Goal: Check status

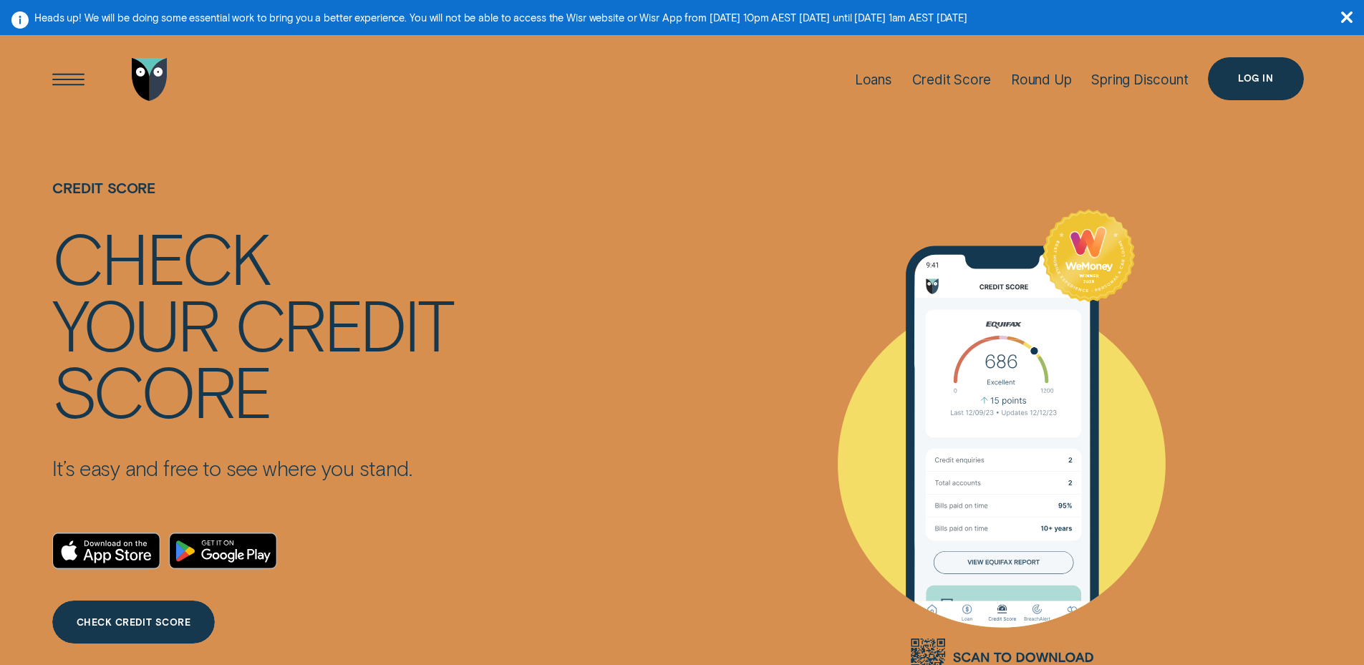
click at [1240, 77] on div "Log in" at bounding box center [1255, 78] width 35 height 9
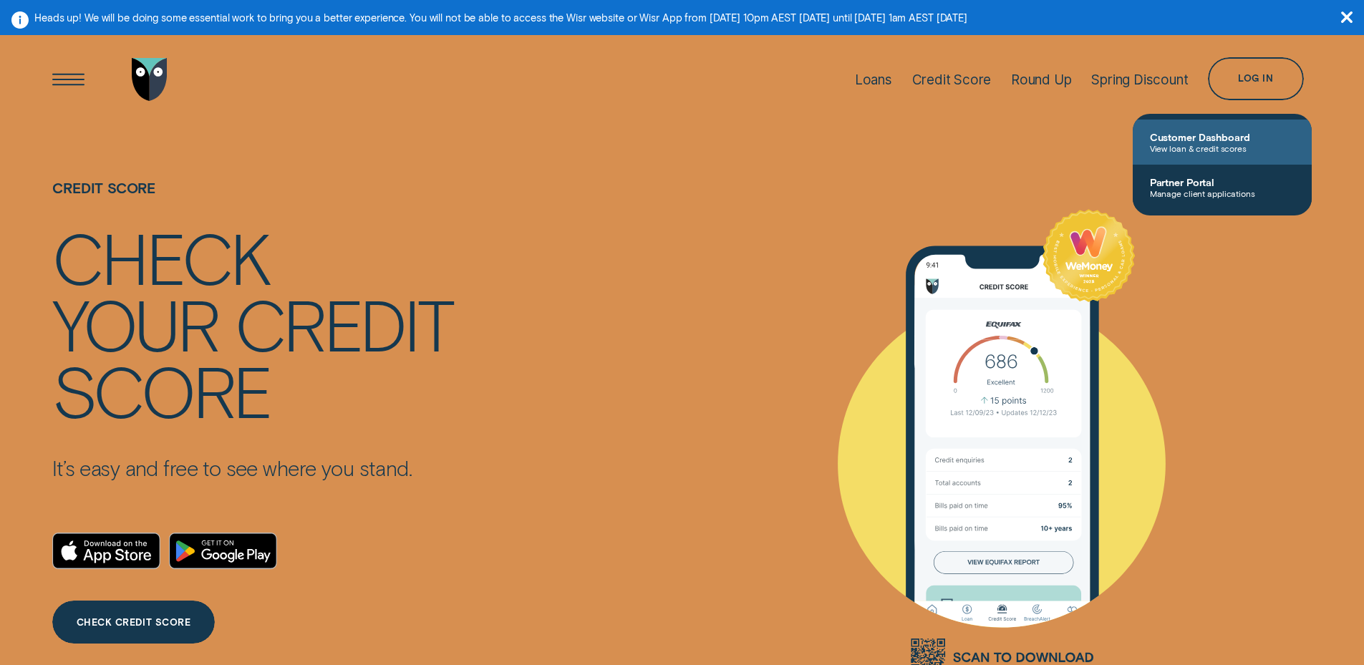
click at [1165, 137] on span "Customer Dashboard" at bounding box center [1222, 137] width 145 height 12
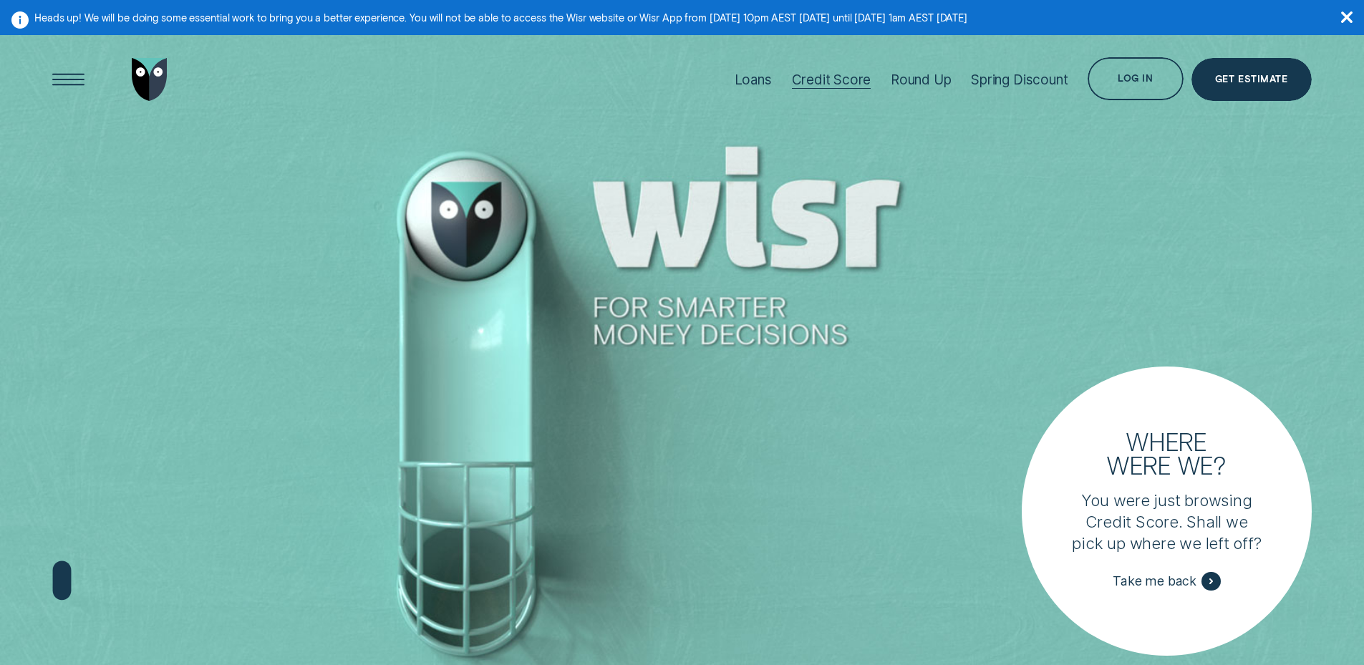
click at [813, 72] on div "Credit Score" at bounding box center [831, 80] width 79 height 16
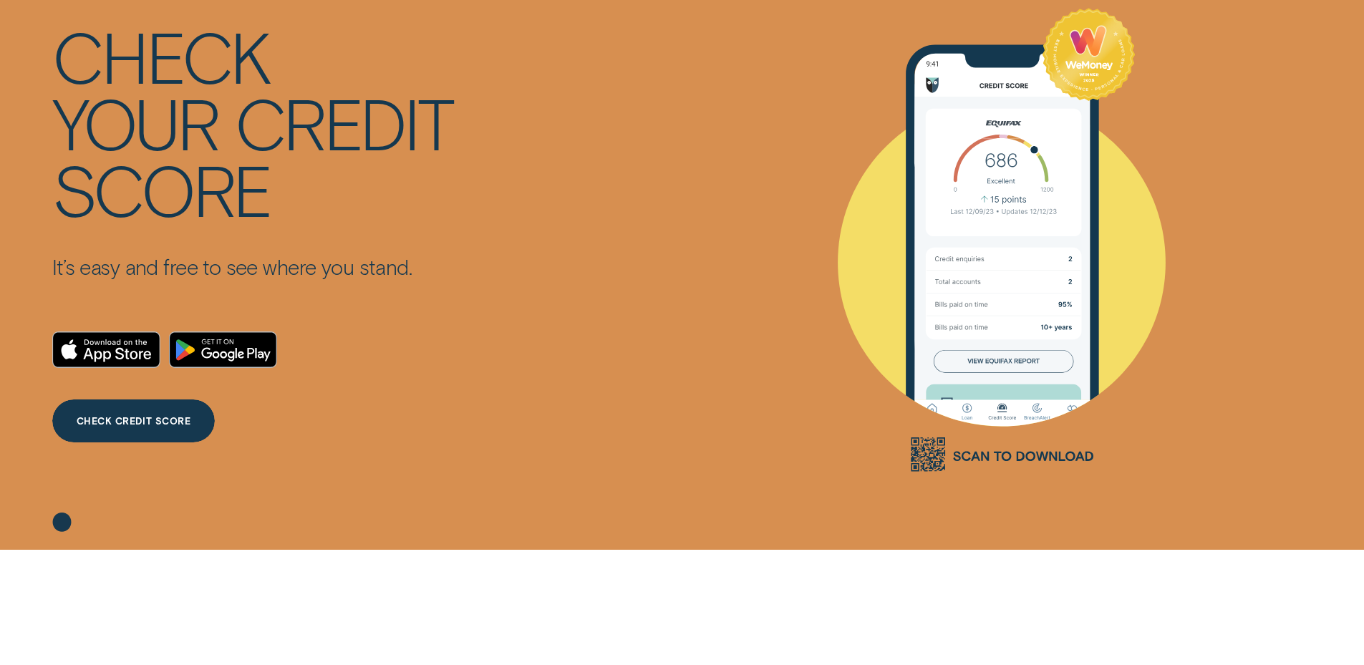
scroll to position [286, 0]
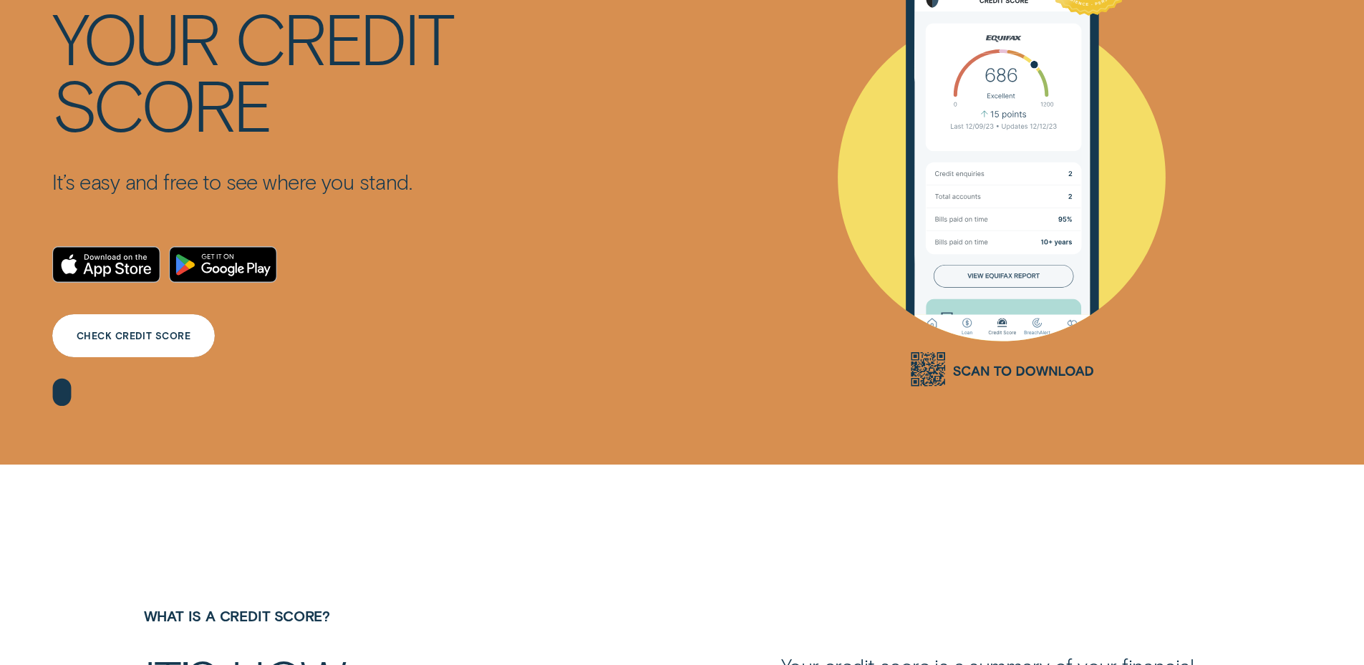
click at [122, 336] on div "CHECK CREDIT SCORE" at bounding box center [134, 336] width 115 height 9
